Goal: Check status: Check status

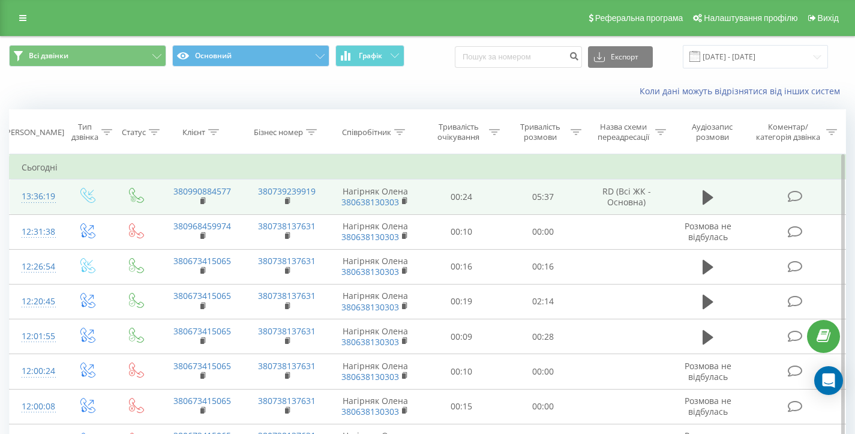
click at [198, 203] on td "380990884577" at bounding box center [202, 196] width 85 height 35
click at [203, 200] on rect at bounding box center [202, 201] width 4 height 5
click at [200, 204] on icon at bounding box center [203, 201] width 7 height 8
